Goal: Information Seeking & Learning: Learn about a topic

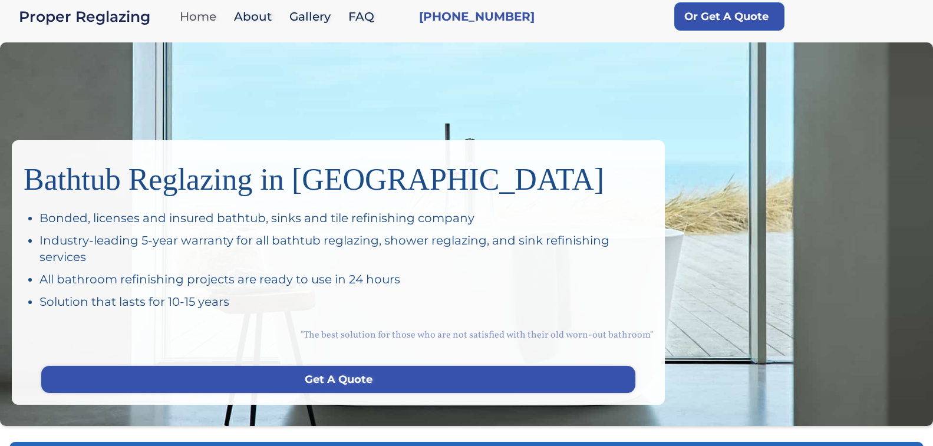
click at [190, 16] on link "Home" at bounding box center [201, 16] width 54 height 25
click at [256, 21] on link "About" at bounding box center [255, 16] width 55 height 25
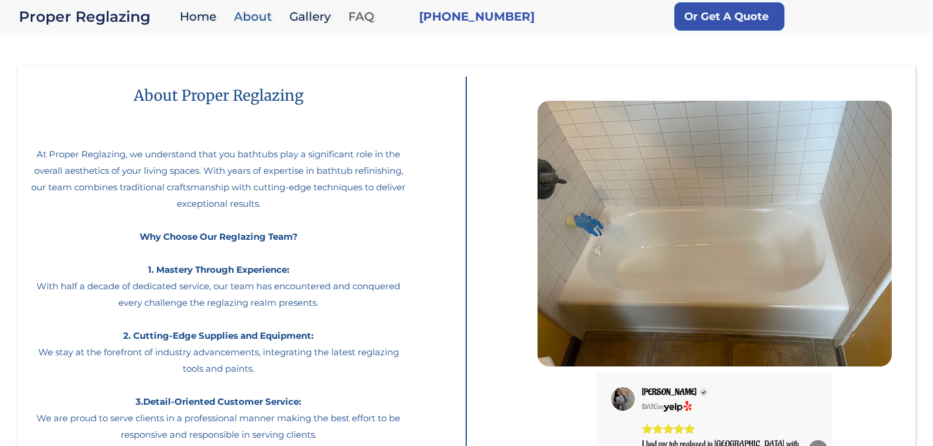
click at [359, 16] on link "FAQ" at bounding box center [364, 16] width 44 height 25
